Goal: Transaction & Acquisition: Purchase product/service

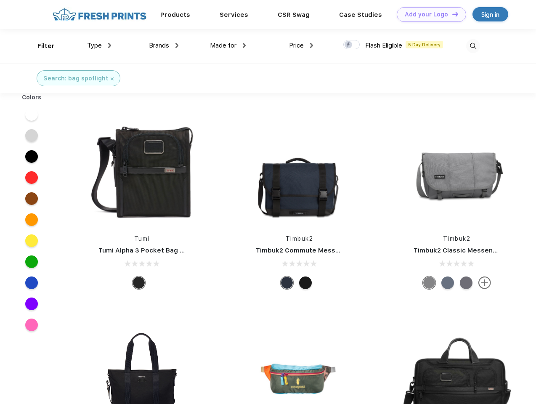
scroll to position [0, 0]
click at [428, 14] on link "Add your Logo Design Tool" at bounding box center [431, 14] width 69 height 15
click at [0, 0] on div "Design Tool" at bounding box center [0, 0] width 0 height 0
click at [451, 14] on link "Add your Logo Design Tool" at bounding box center [431, 14] width 69 height 15
click at [40, 46] on div "Filter" at bounding box center [45, 46] width 17 height 10
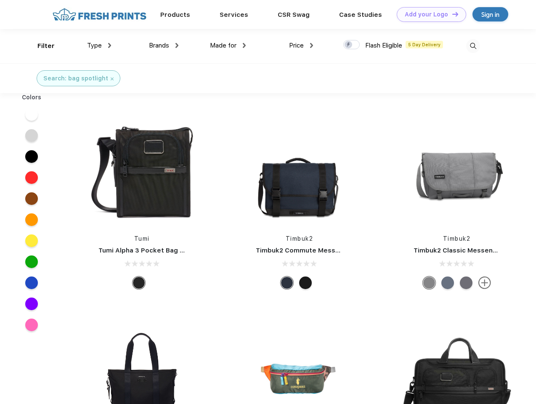
click at [99, 45] on span "Type" at bounding box center [94, 46] width 15 height 8
click at [164, 45] on span "Brands" at bounding box center [159, 46] width 20 height 8
click at [228, 45] on span "Made for" at bounding box center [223, 46] width 27 height 8
click at [301, 45] on span "Price" at bounding box center [296, 46] width 15 height 8
click at [352, 45] on div at bounding box center [351, 44] width 16 height 9
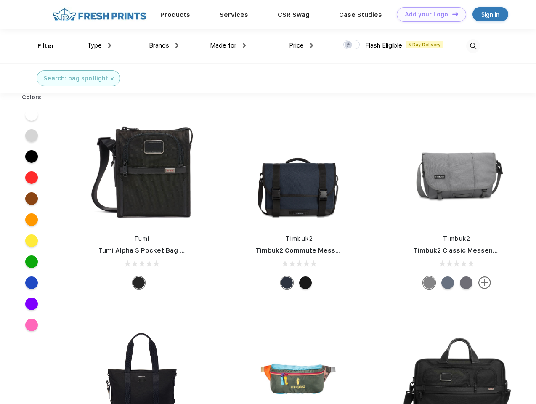
click at [349, 45] on input "checkbox" at bounding box center [345, 42] width 5 height 5
click at [473, 46] on img at bounding box center [473, 46] width 14 height 14
